Goal: Check status: Check status

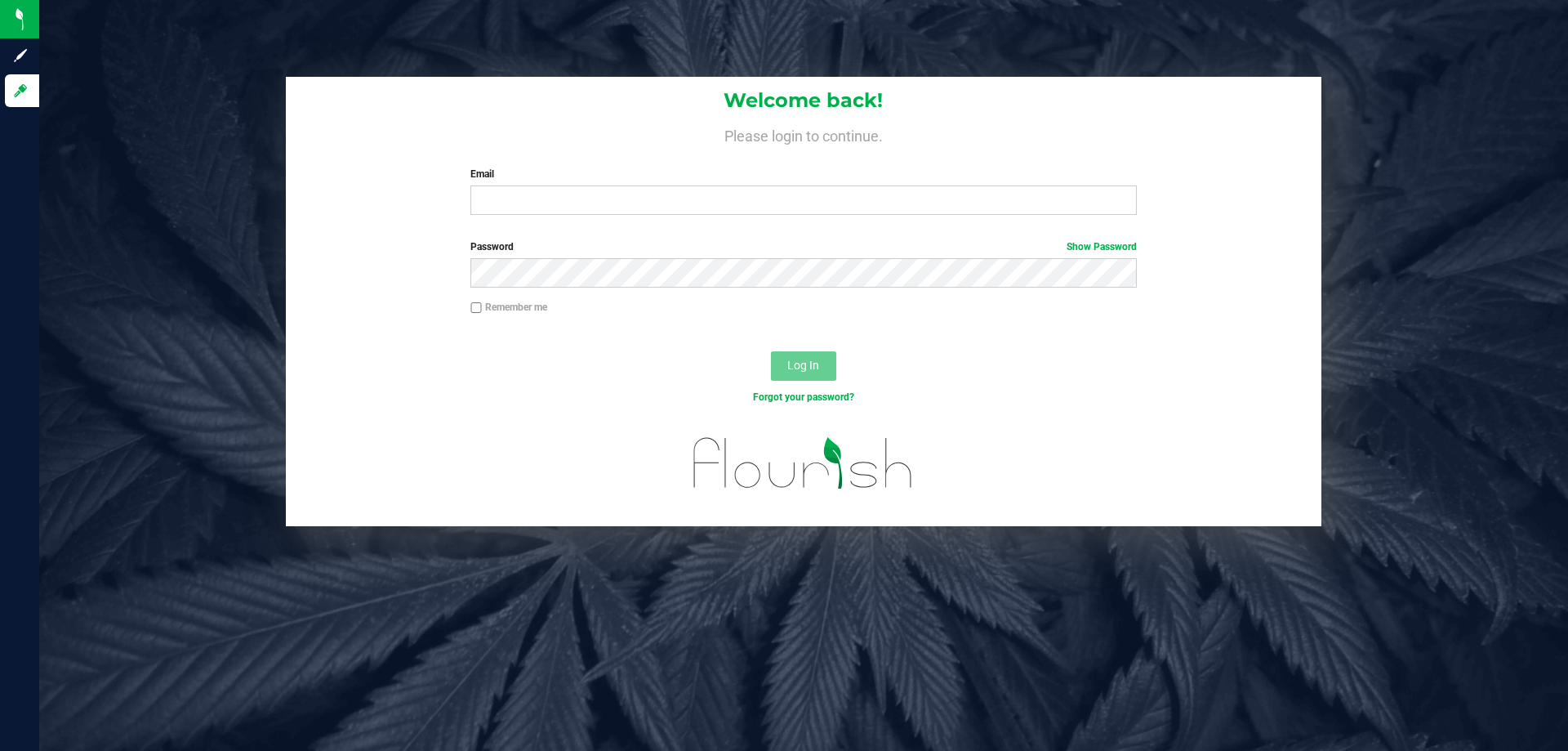
click at [478, 187] on input "Email" at bounding box center [803, 201] width 666 height 30
type input "[EMAIL_ADDRESS][DOMAIN_NAME]"
drag, startPoint x: 1568, startPoint y: 225, endPoint x: 206, endPoint y: 311, distance: 1364.7
click at [206, 311] on div "Welcome back! Please login to continue. Email [EMAIL_ADDRESS][DOMAIN_NAME] Requ…" at bounding box center [803, 301] width 1553 height 450
click at [799, 364] on span "Log In" at bounding box center [804, 365] width 31 height 13
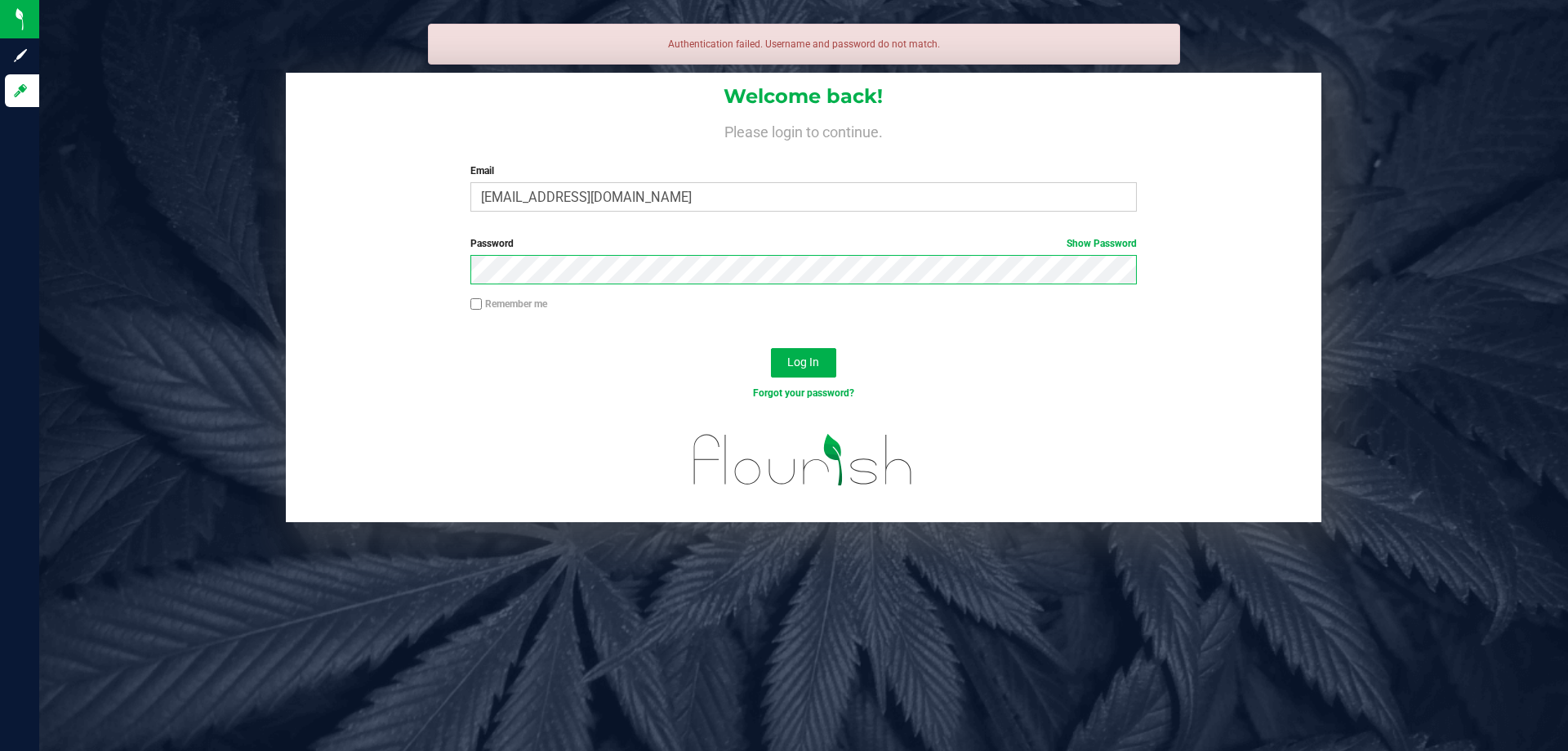
click at [771, 348] on button "Log In" at bounding box center [804, 363] width 65 height 30
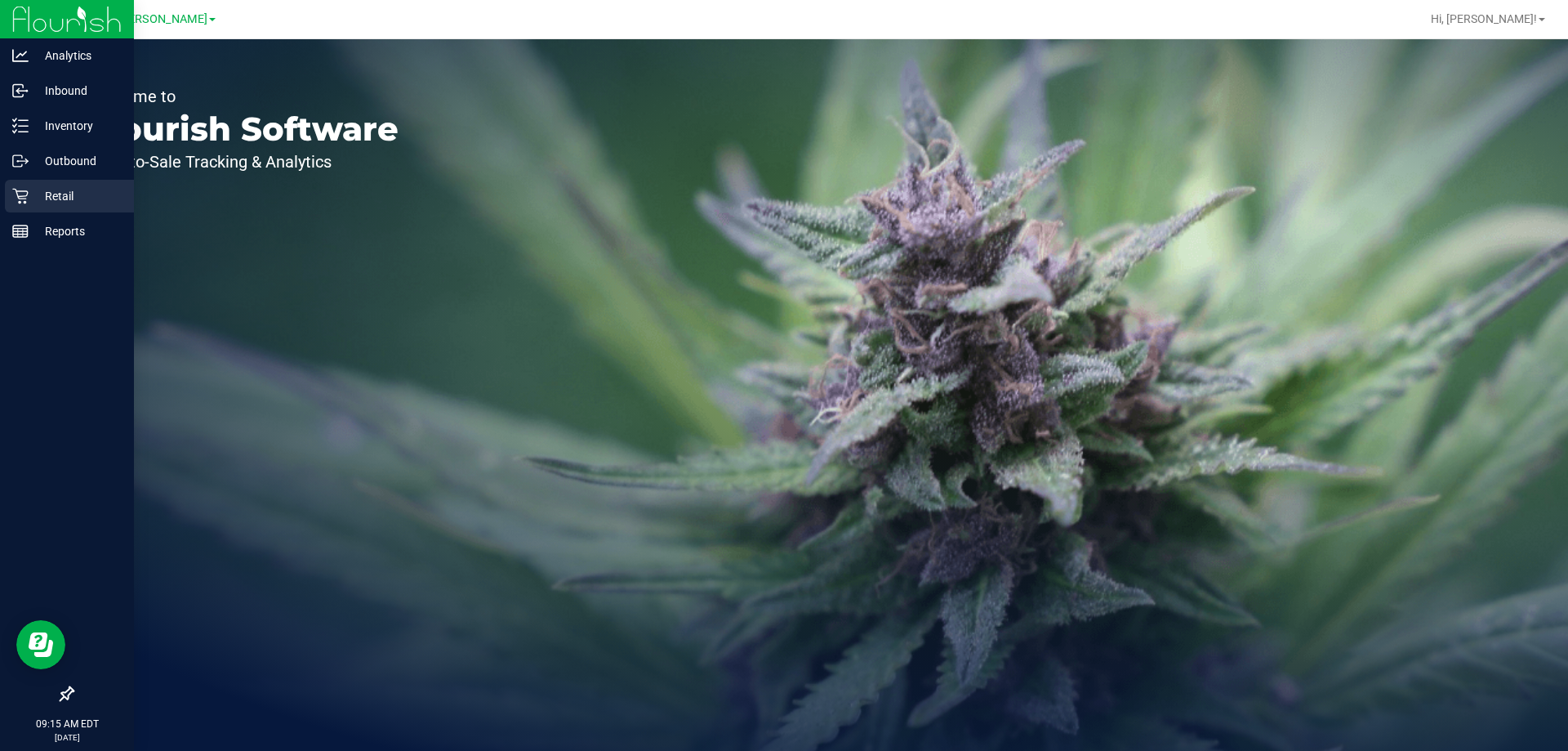
click at [32, 190] on p "Retail" at bounding box center [78, 196] width 98 height 20
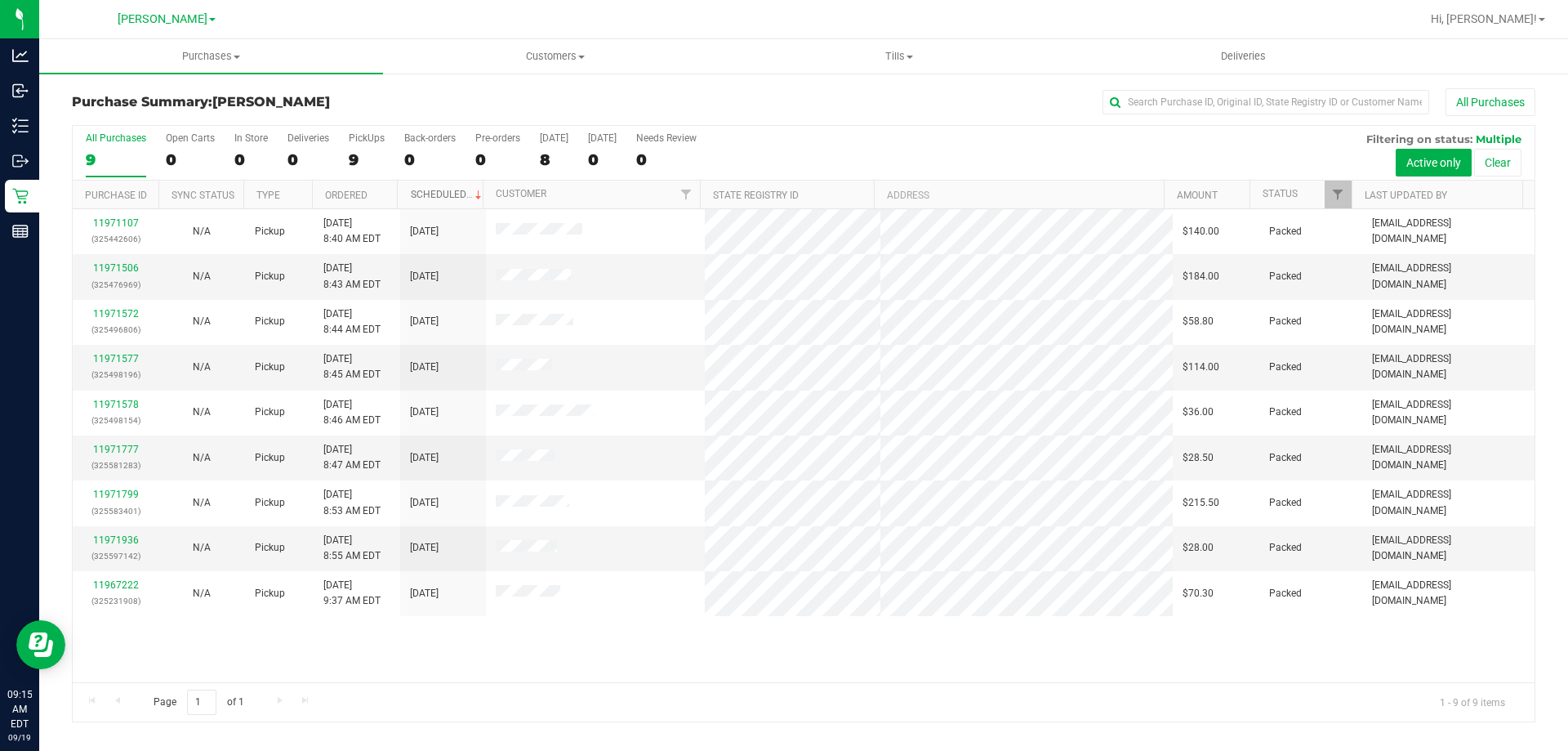
click at [441, 191] on link "Scheduled" at bounding box center [449, 195] width 75 height 12
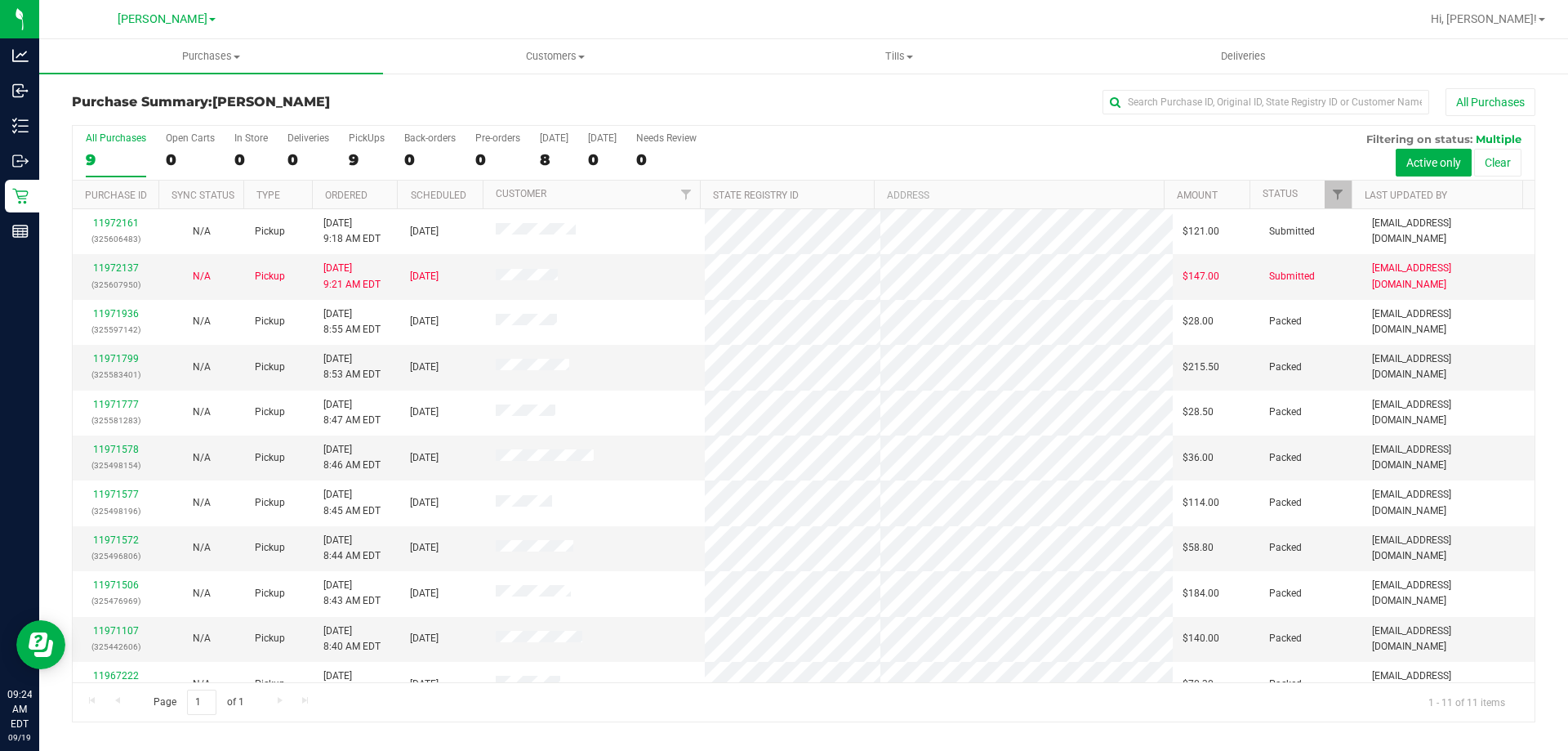
click at [98, 161] on div "9" at bounding box center [115, 159] width 60 height 19
click at [0, 0] on input "All Purchases 9" at bounding box center [0, 0] width 0 height 0
click at [99, 160] on div "11" at bounding box center [115, 159] width 60 height 19
click at [0, 0] on input "All Purchases 11" at bounding box center [0, 0] width 0 height 0
click at [658, 709] on div "Page 1 of 1 1 - 11 of 11 items" at bounding box center [804, 702] width 1462 height 39
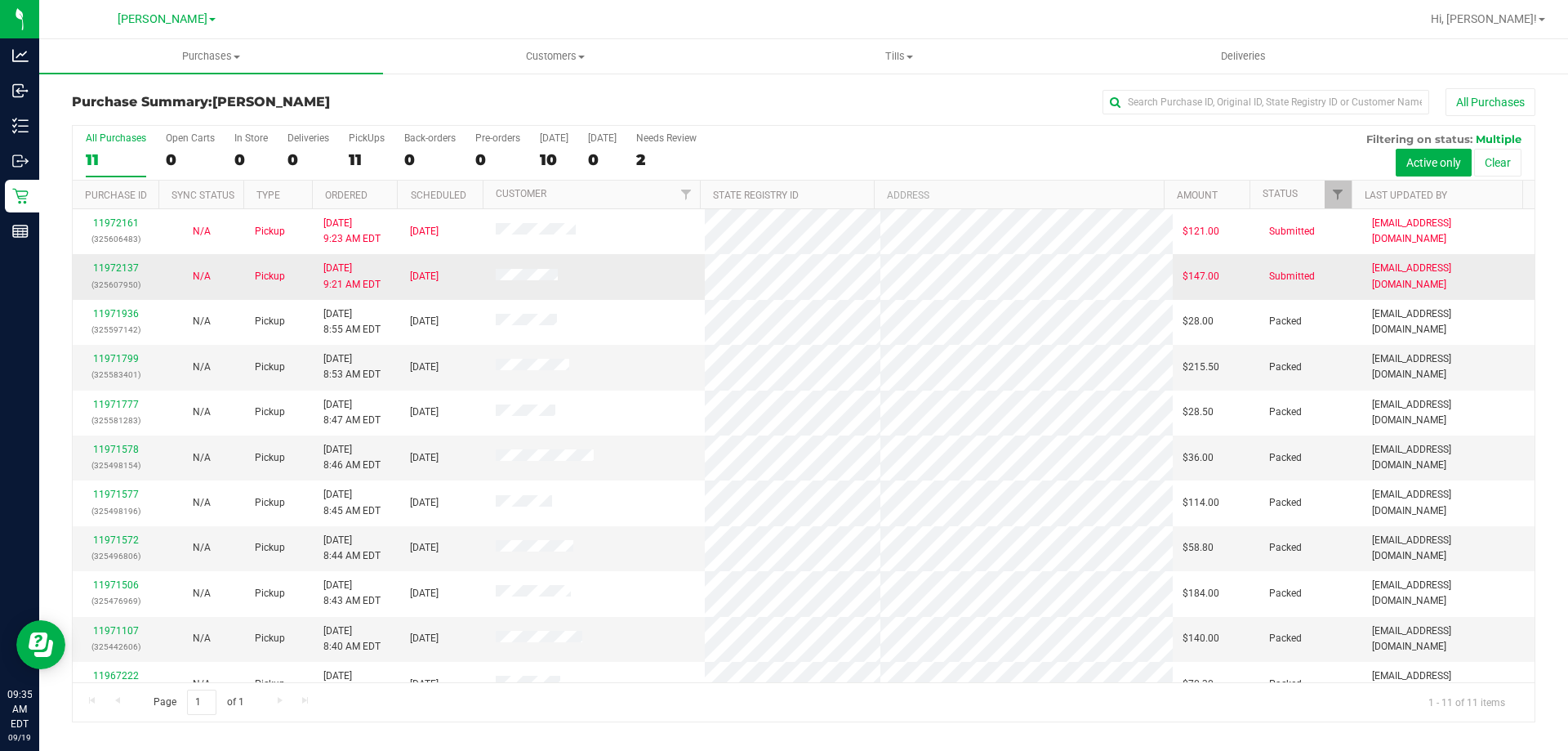
click at [113, 262] on div "11972137 (325607950)" at bounding box center [115, 277] width 66 height 31
click at [113, 266] on link "11972137" at bounding box center [116, 269] width 46 height 12
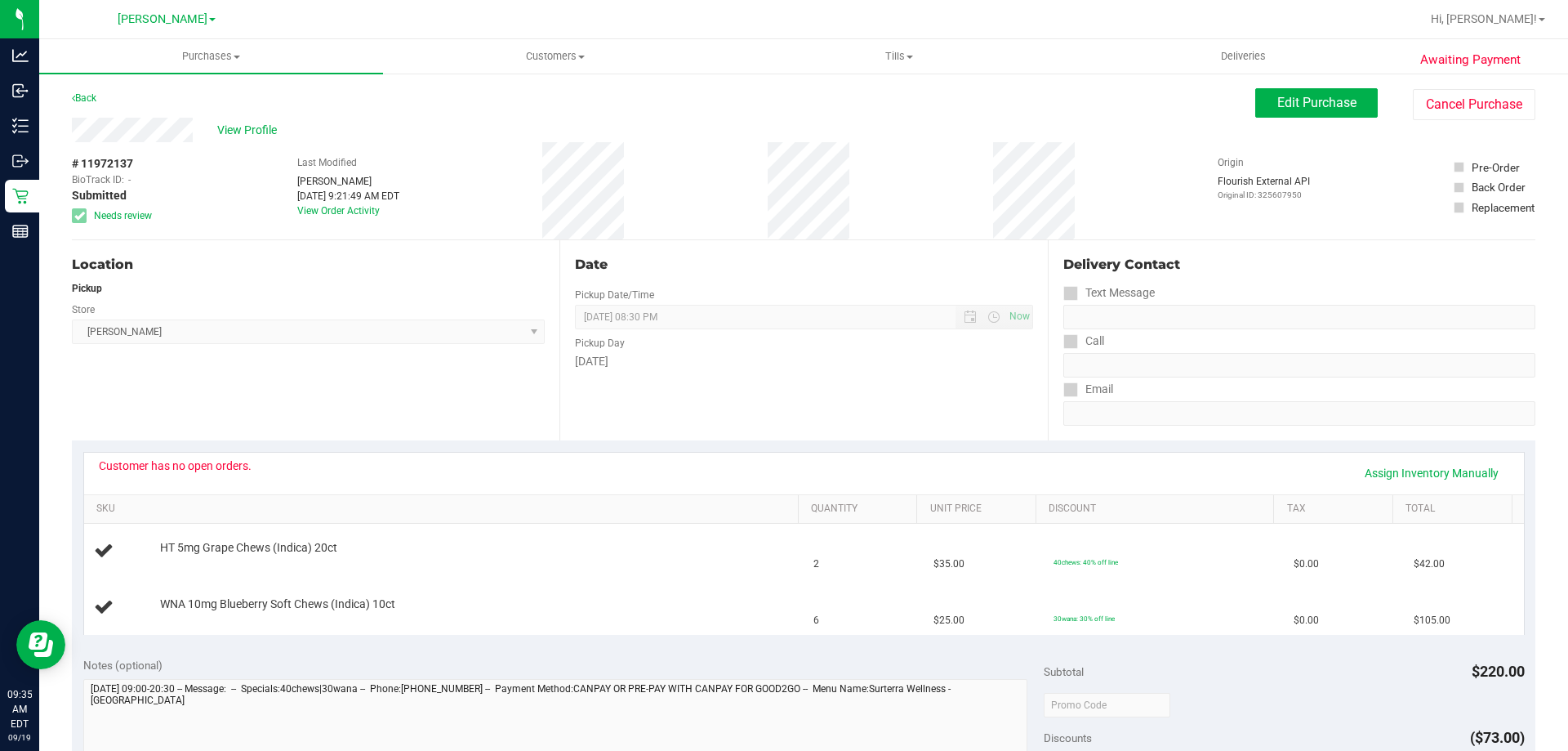
click at [219, 469] on div "Customer has no open orders." at bounding box center [174, 466] width 152 height 13
click at [89, 101] on link "Back" at bounding box center [84, 98] width 25 height 12
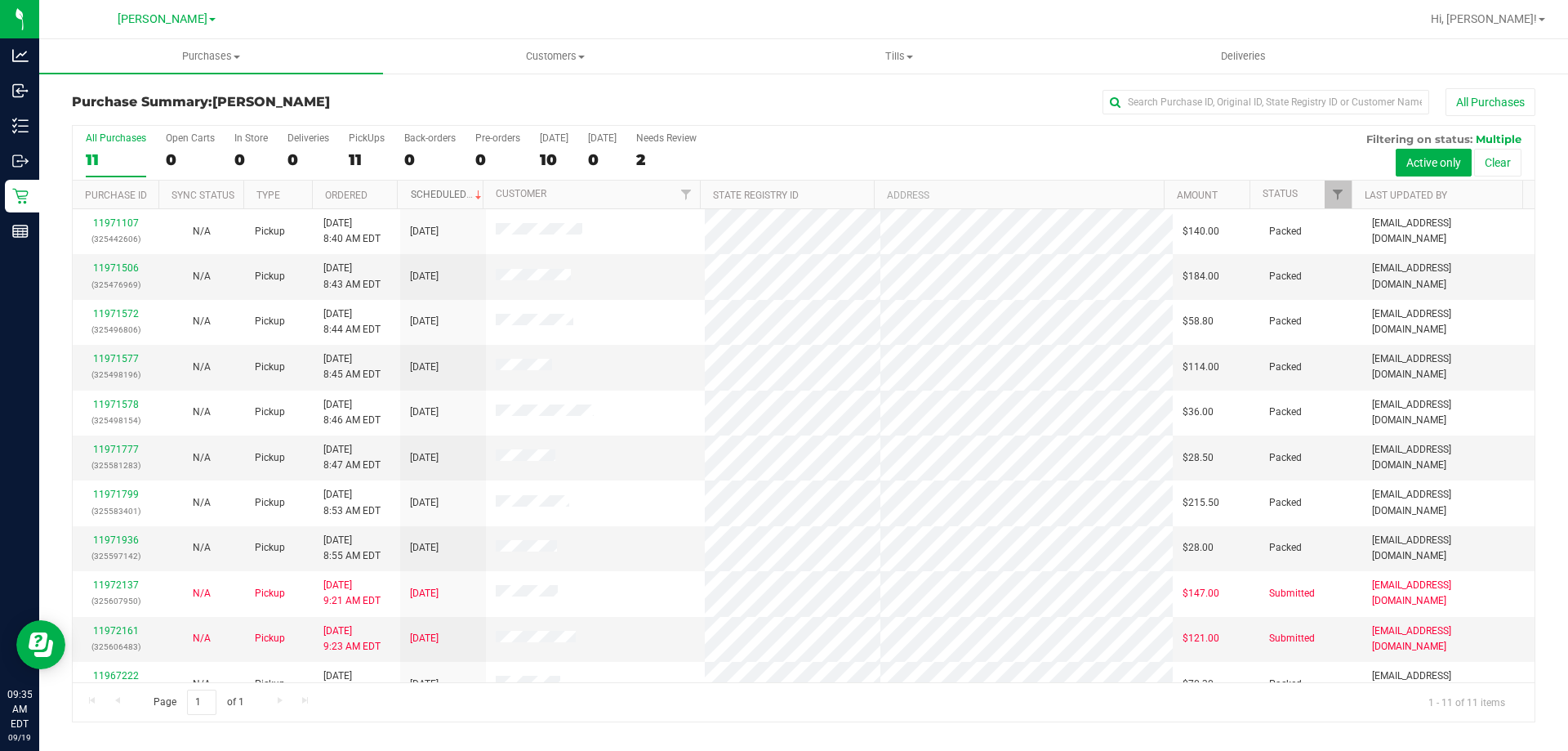
click at [436, 190] on link "Scheduled" at bounding box center [449, 195] width 75 height 12
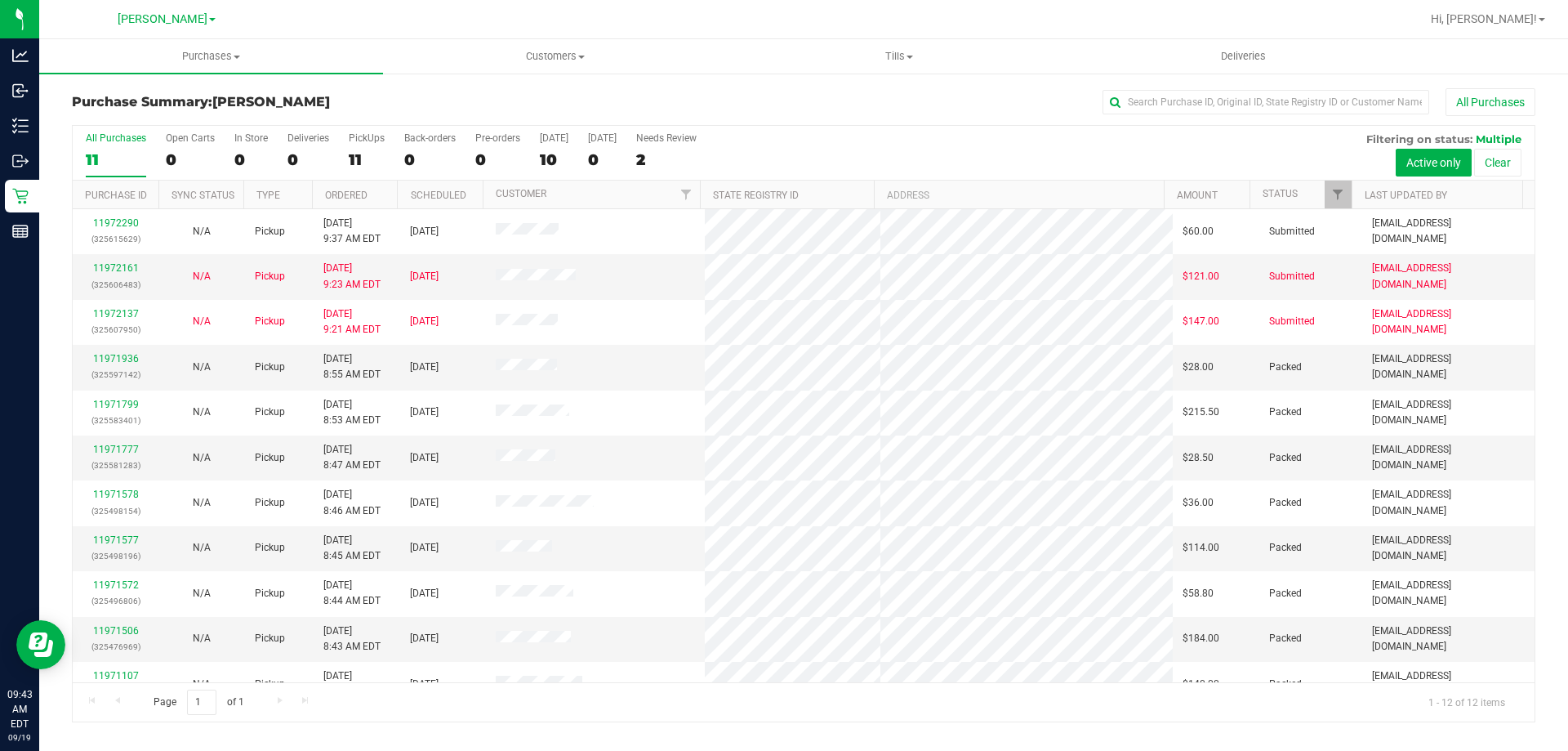
click at [654, 80] on div "Purchase Summary: [GEOGRAPHIC_DATA][PERSON_NAME] All Purchases All Purchases 11…" at bounding box center [804, 406] width 1530 height 667
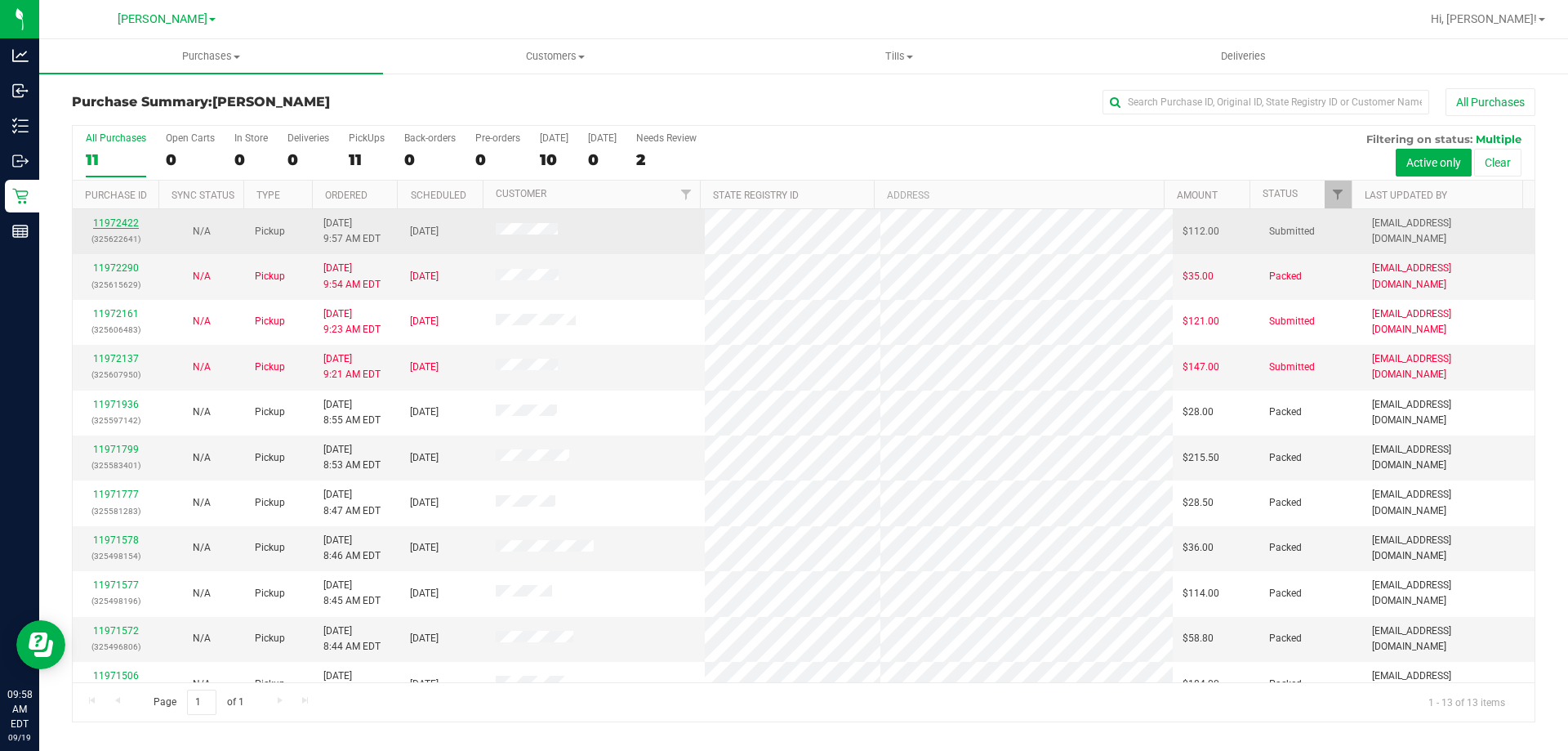
click at [108, 229] on link "11972422" at bounding box center [116, 223] width 46 height 12
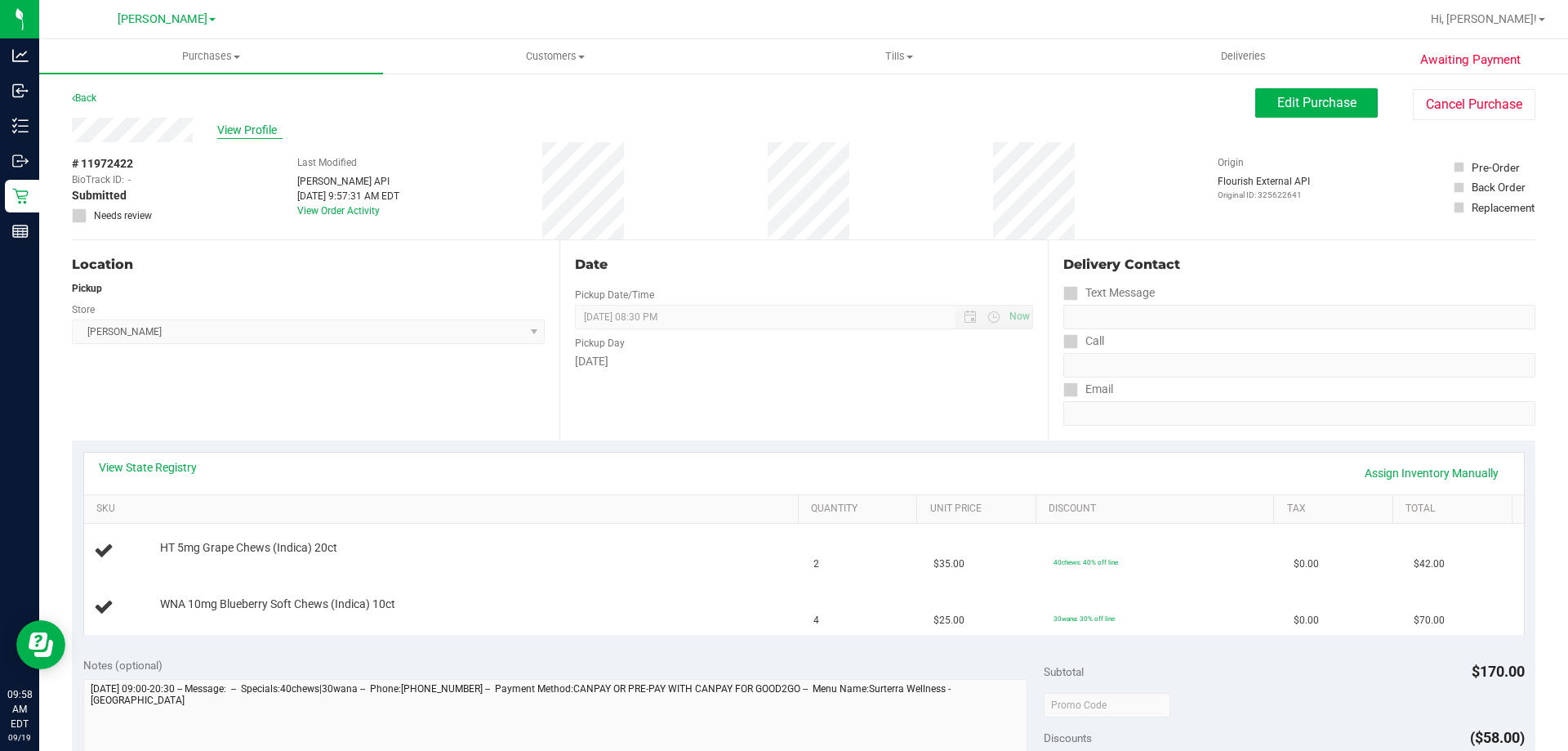
click at [271, 128] on div "View Profile" at bounding box center [663, 130] width 1183 height 25
click at [268, 129] on span "View Profile" at bounding box center [250, 130] width 65 height 17
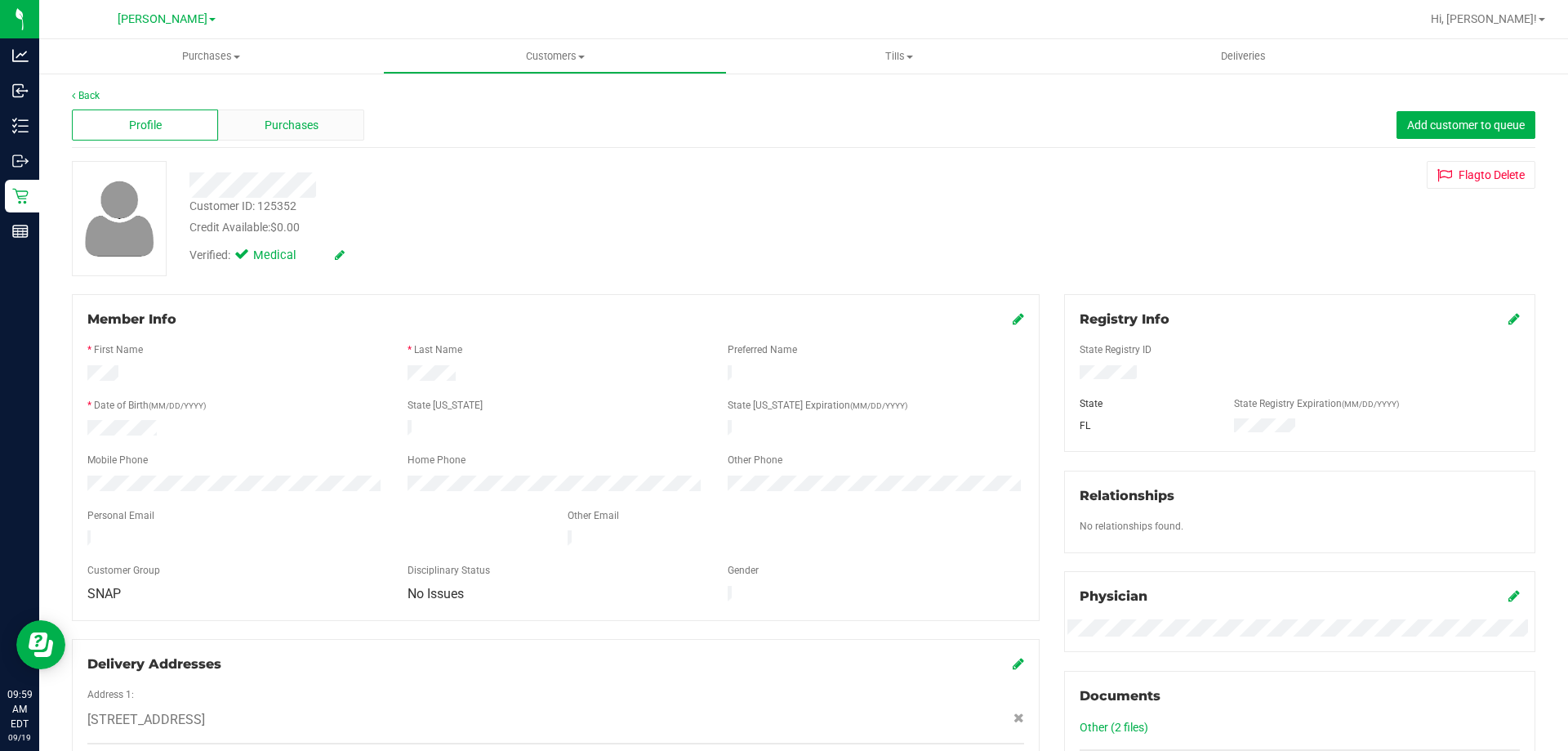
click at [294, 129] on span "Purchases" at bounding box center [291, 125] width 54 height 17
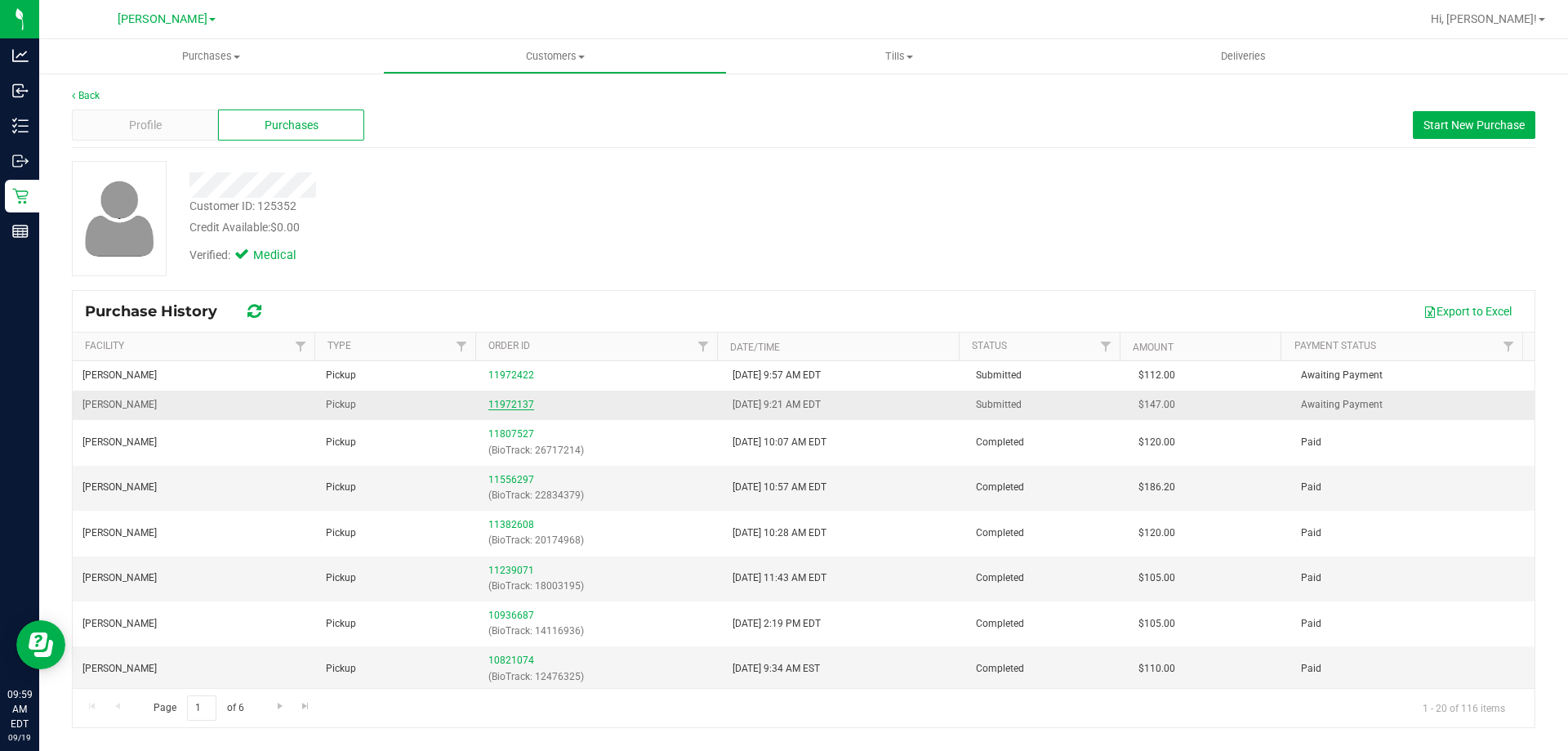
click at [495, 407] on link "11972137" at bounding box center [512, 405] width 46 height 12
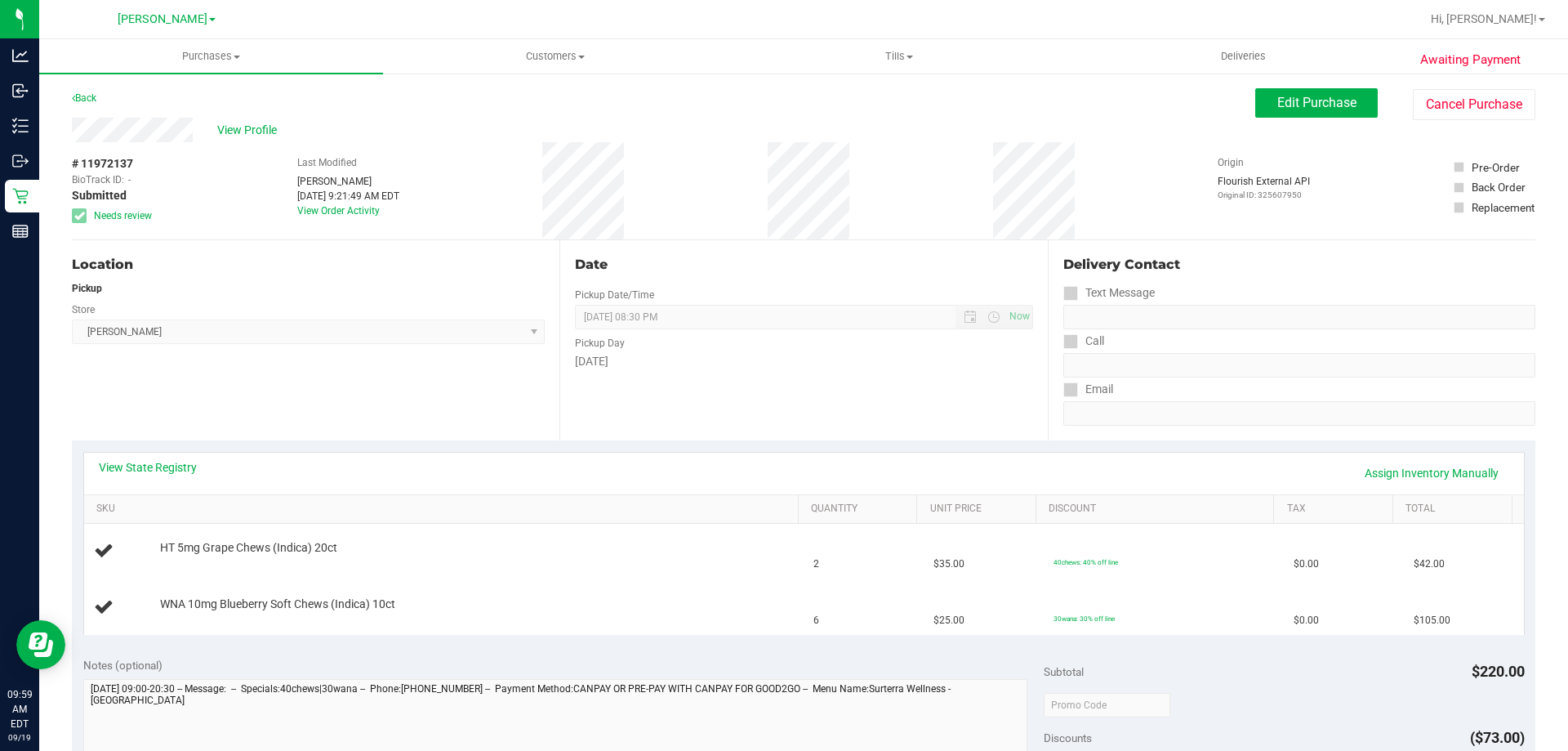
click at [85, 88] on div "Awaiting Payment Back Edit Purchase Cancel Purchase View Profile # 11972137 Bio…" at bounding box center [804, 713] width 1530 height 1282
click at [87, 98] on link "Back" at bounding box center [84, 98] width 25 height 12
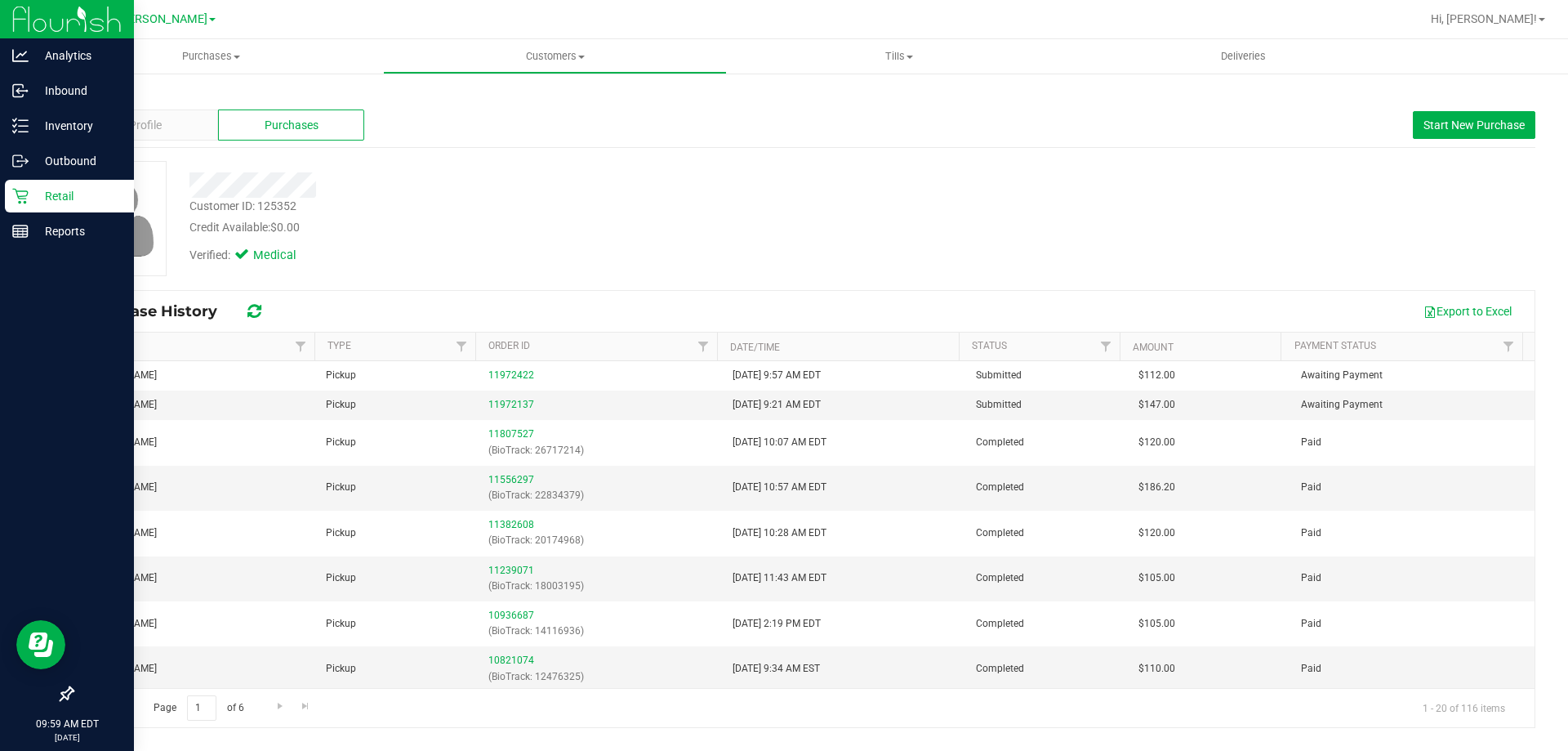
click at [46, 202] on p "Retail" at bounding box center [78, 196] width 98 height 20
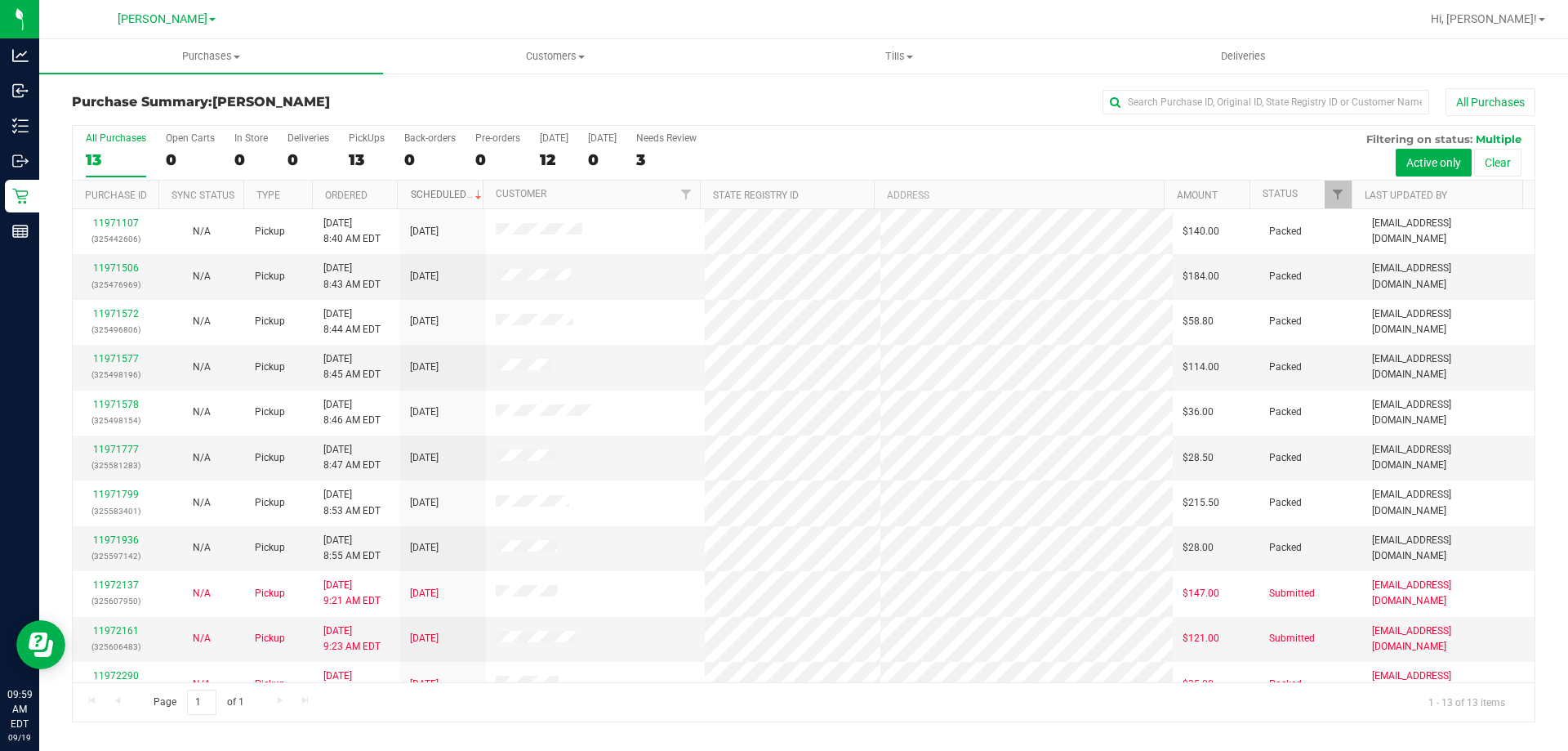
click at [445, 190] on link "Scheduled" at bounding box center [449, 195] width 75 height 12
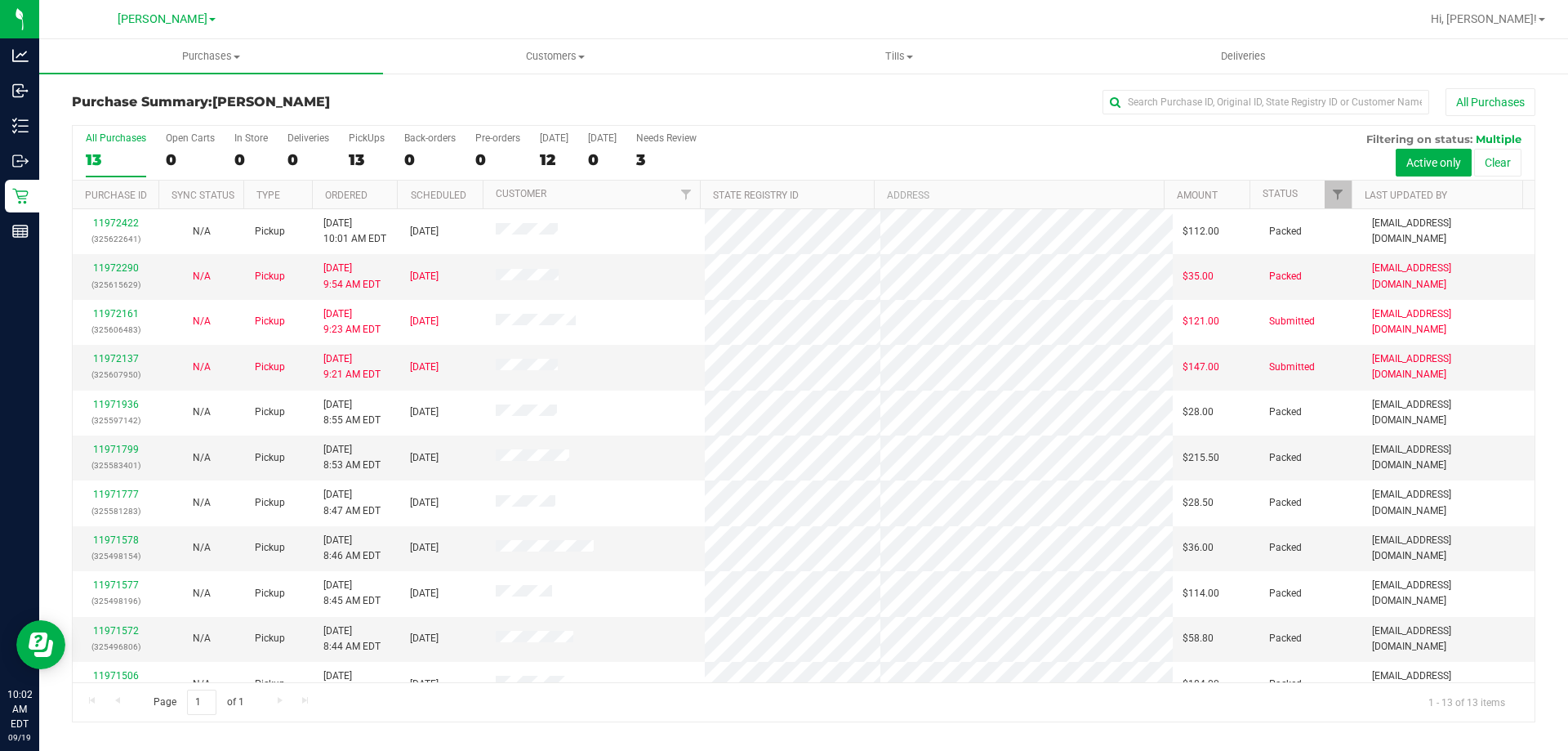
click at [105, 153] on div "13" at bounding box center [115, 159] width 60 height 19
click at [0, 0] on input "All Purchases 13" at bounding box center [0, 0] width 0 height 0
click at [90, 157] on div "13" at bounding box center [115, 159] width 60 height 19
click at [0, 0] on input "All Purchases 13" at bounding box center [0, 0] width 0 height 0
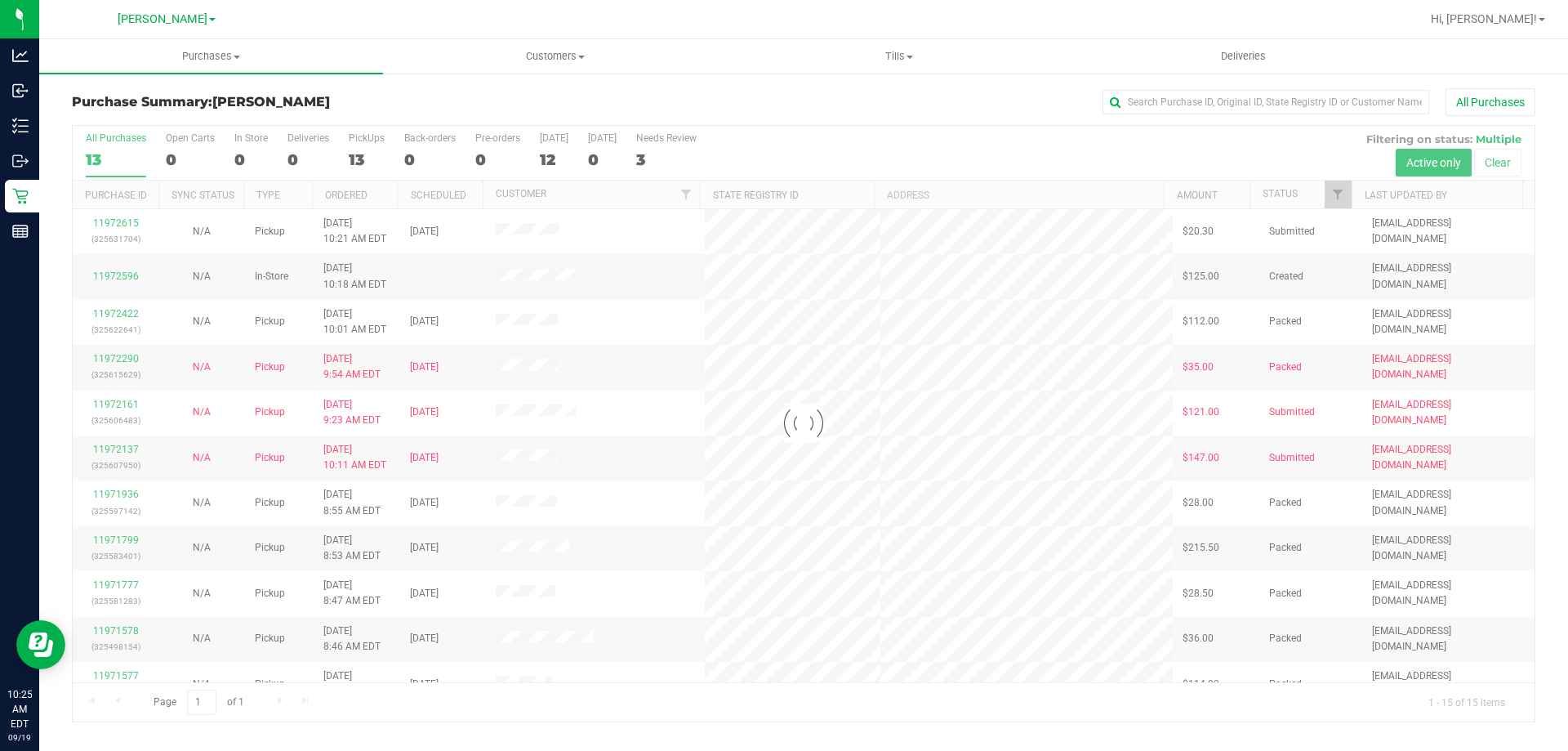
click at [98, 146] on div at bounding box center [804, 423] width 1462 height 595
drag, startPoint x: 80, startPoint y: 224, endPoint x: 119, endPoint y: 221, distance: 39.1
click at [90, 224] on div at bounding box center [804, 423] width 1462 height 595
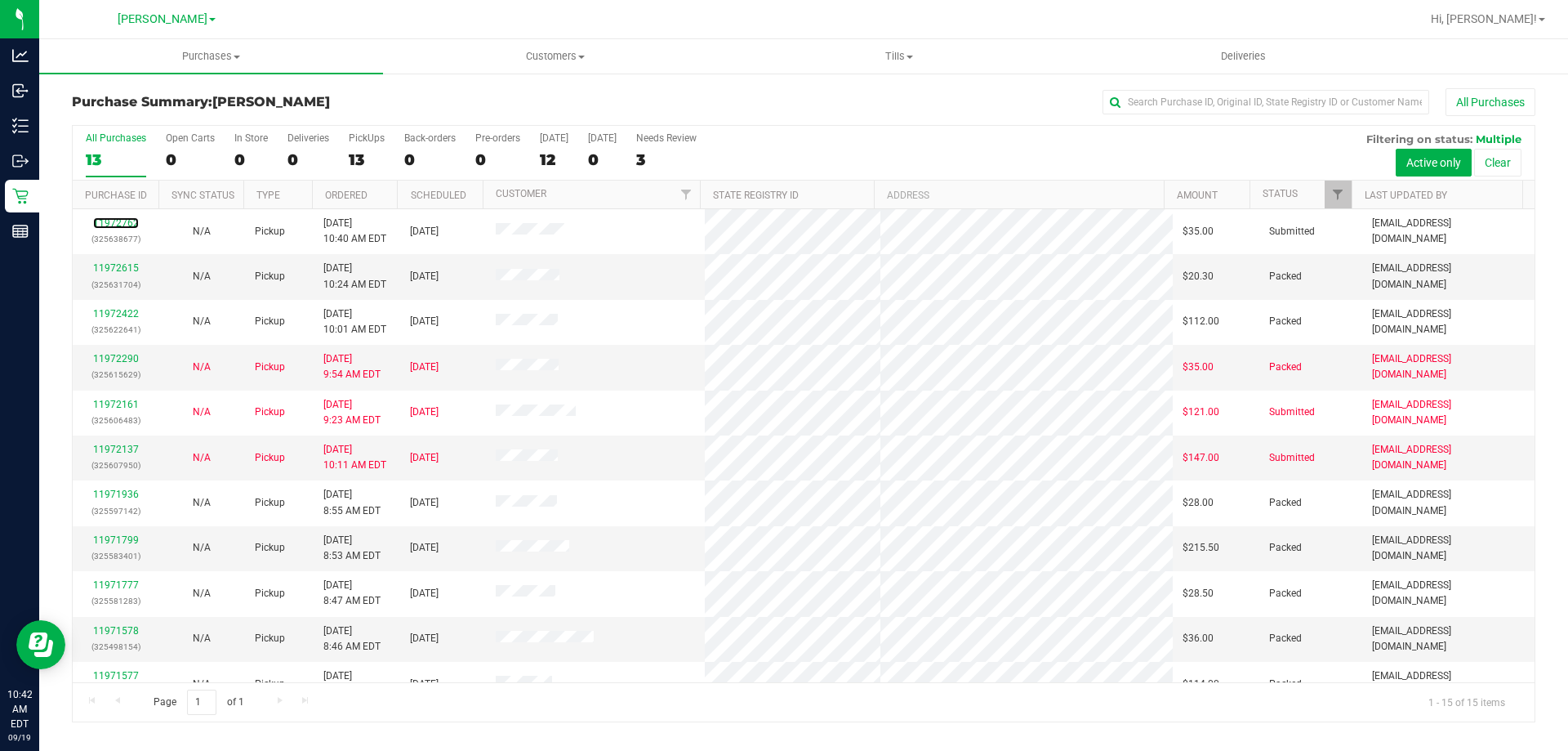
click at [119, 221] on link "11972762" at bounding box center [116, 223] width 46 height 12
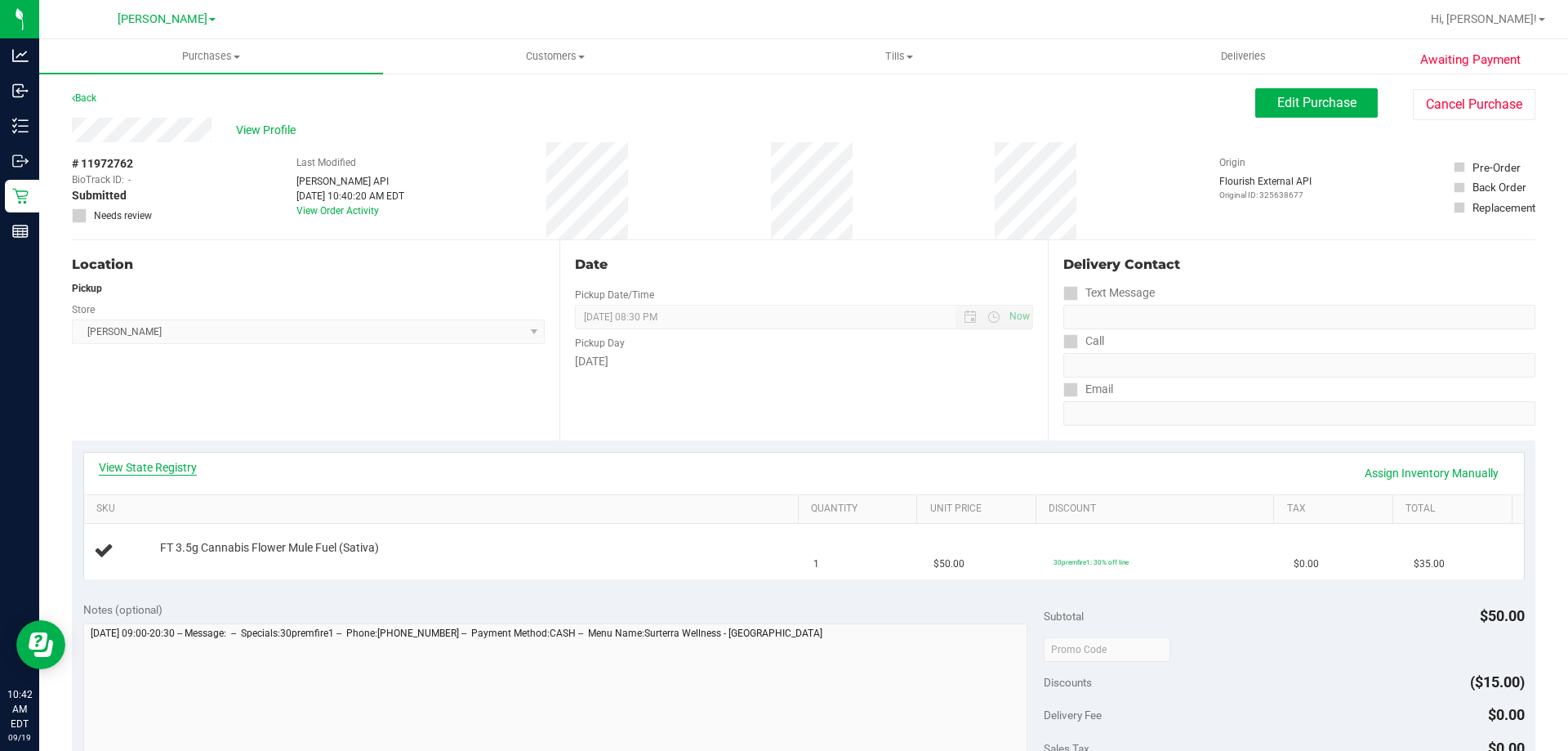
click at [138, 468] on link "View State Registry" at bounding box center [148, 468] width 98 height 17
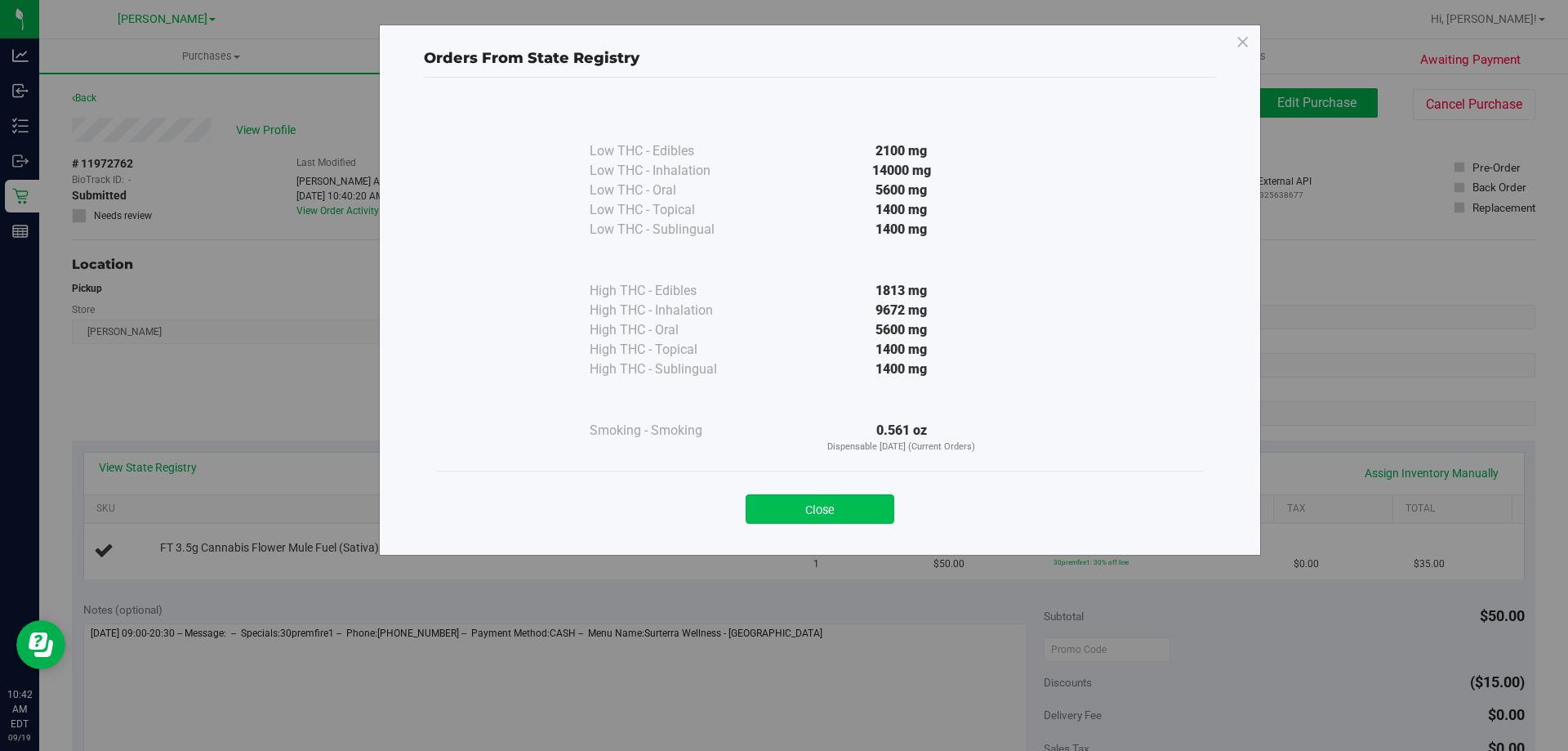
click at [821, 501] on button "Close" at bounding box center [819, 509] width 149 height 30
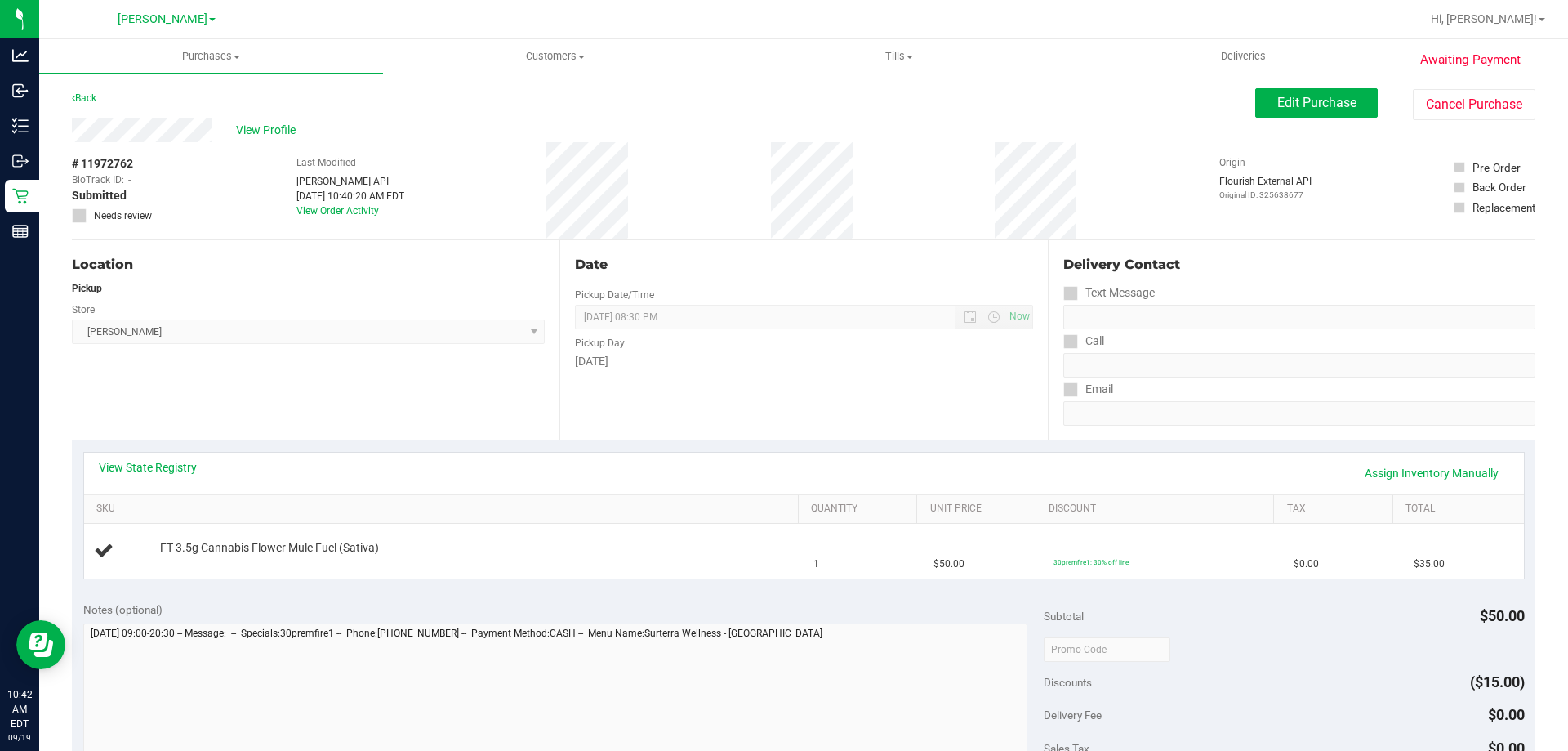
click at [82, 92] on div "Back" at bounding box center [84, 98] width 25 height 20
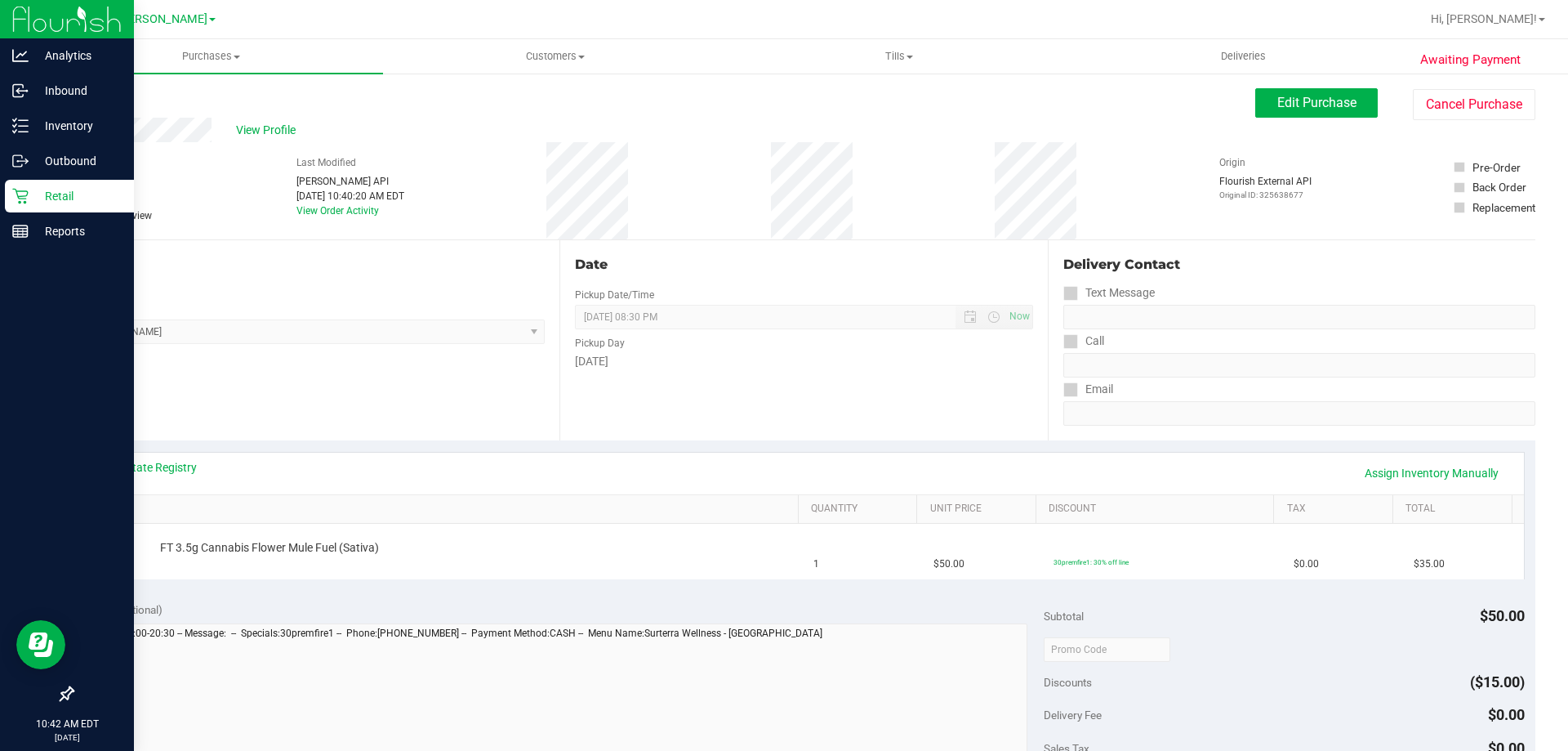
click at [53, 197] on p "Retail" at bounding box center [78, 196] width 98 height 20
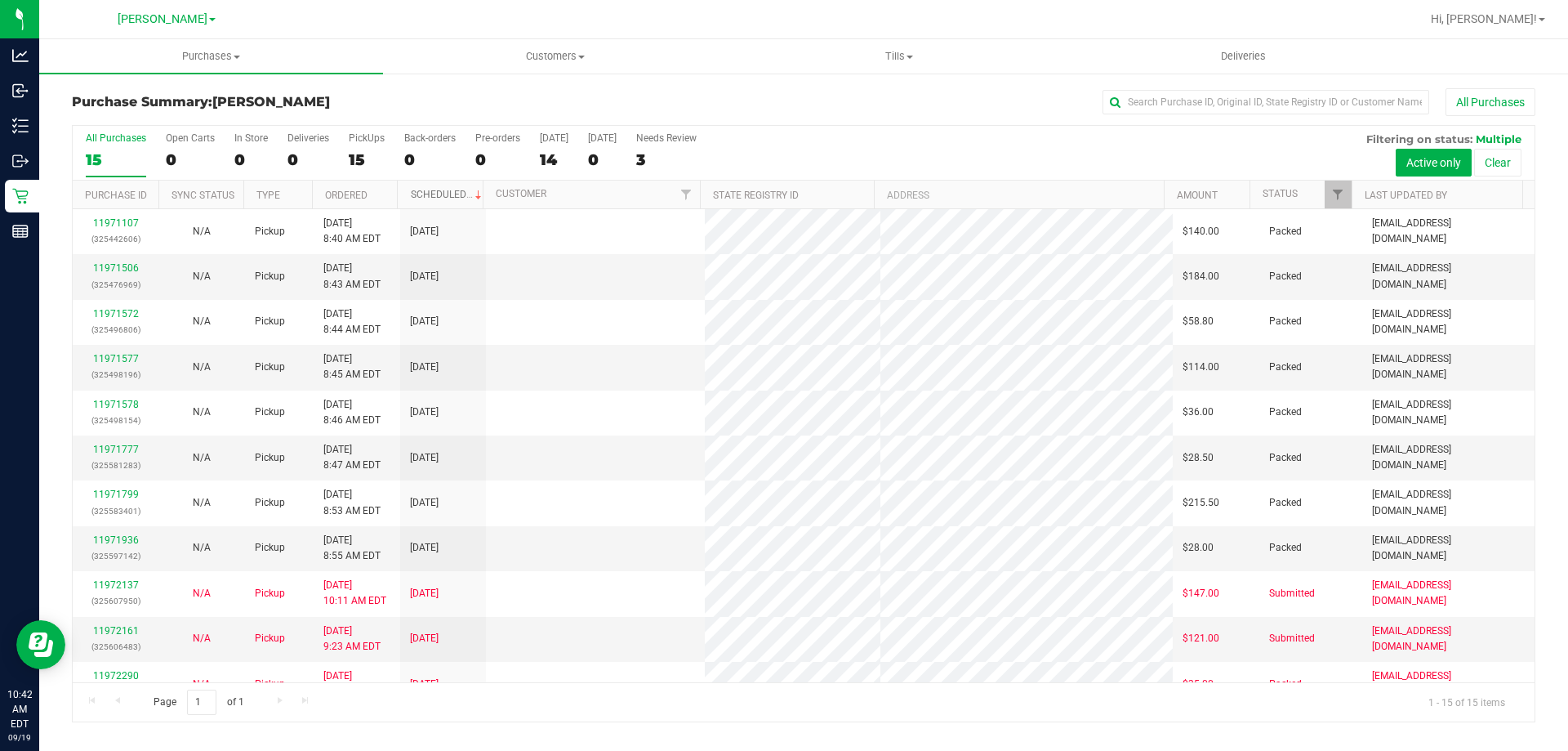
click at [430, 197] on link "Scheduled" at bounding box center [449, 195] width 75 height 12
